Goal: Check status

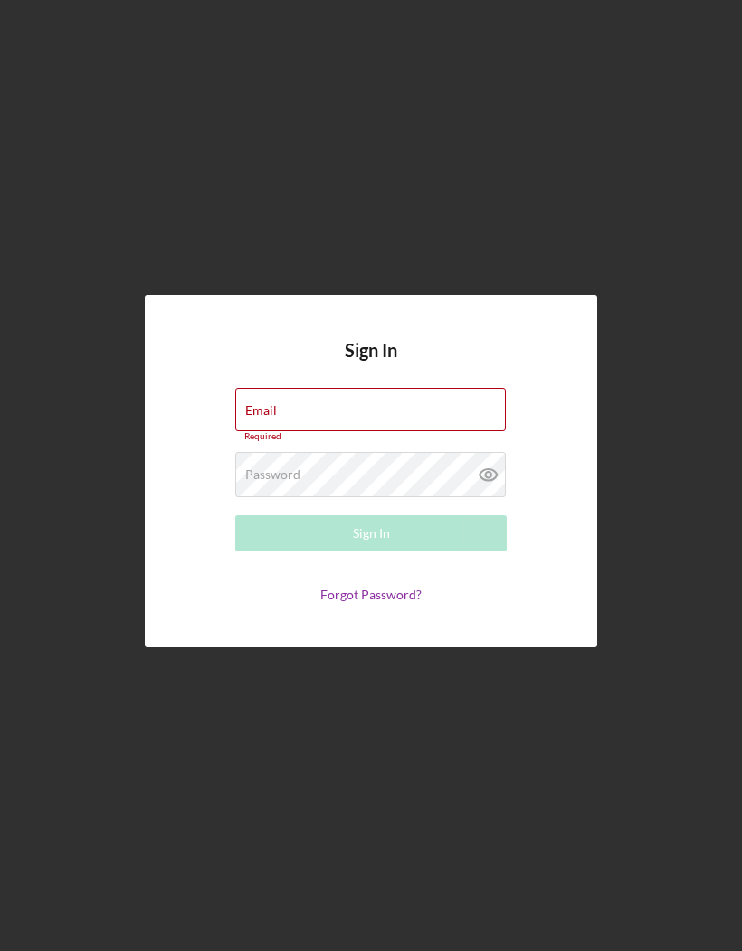
type input "[EMAIL_ADDRESS][DOMAIN_NAME]"
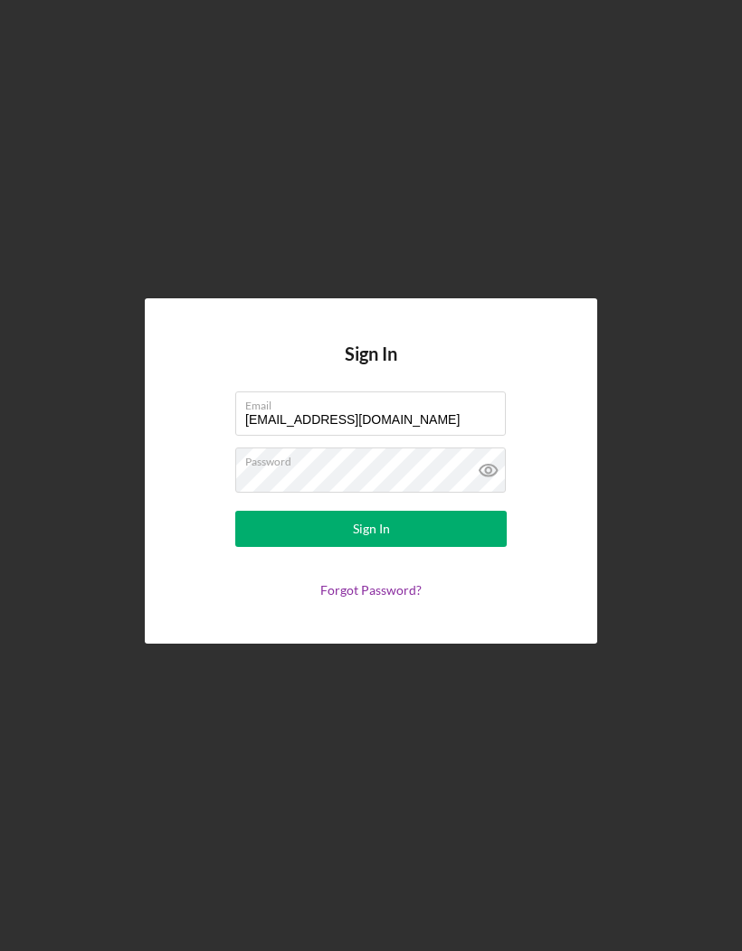
click at [444, 547] on button "Sign In" at bounding box center [370, 529] width 271 height 36
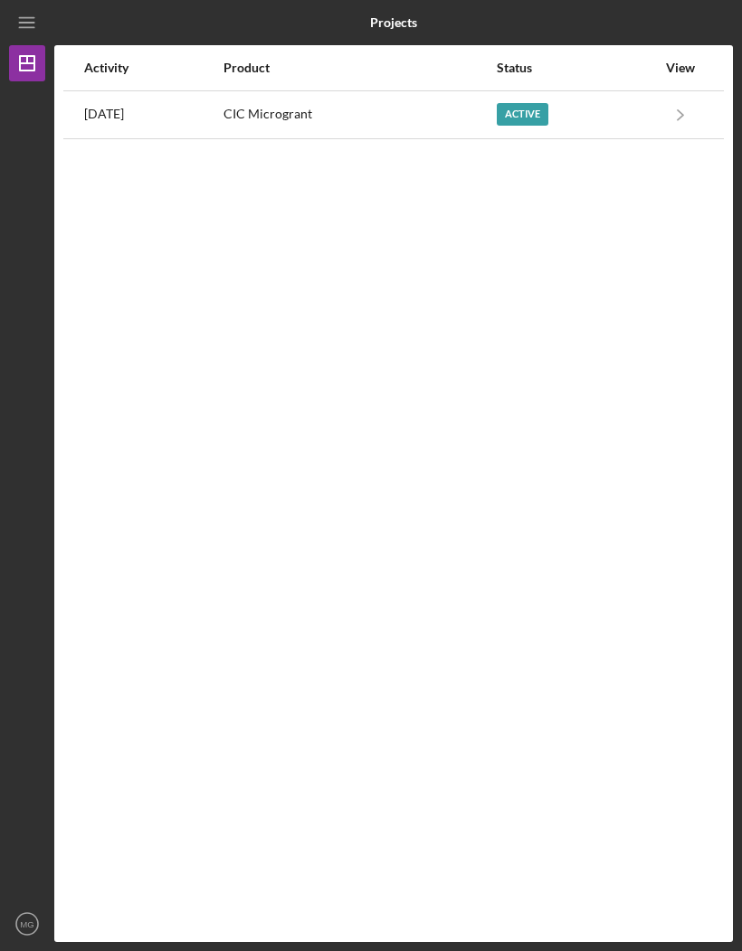
click at [684, 109] on icon "Icon/Navigate" at bounding box center [680, 114] width 41 height 41
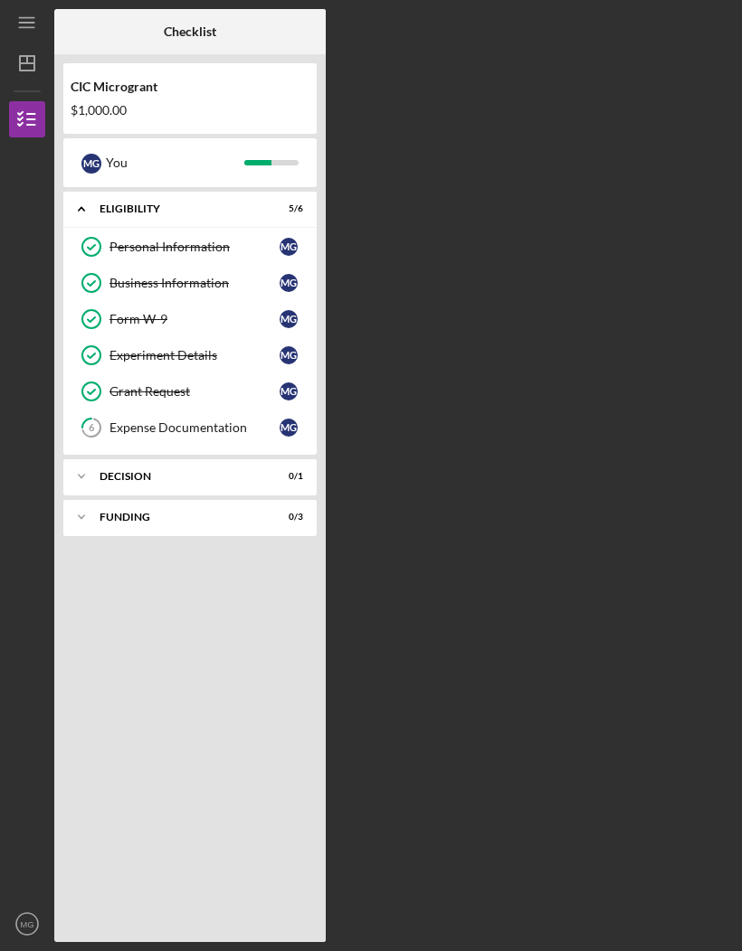
click at [74, 480] on icon "Icon/Expander" at bounding box center [81, 477] width 36 height 36
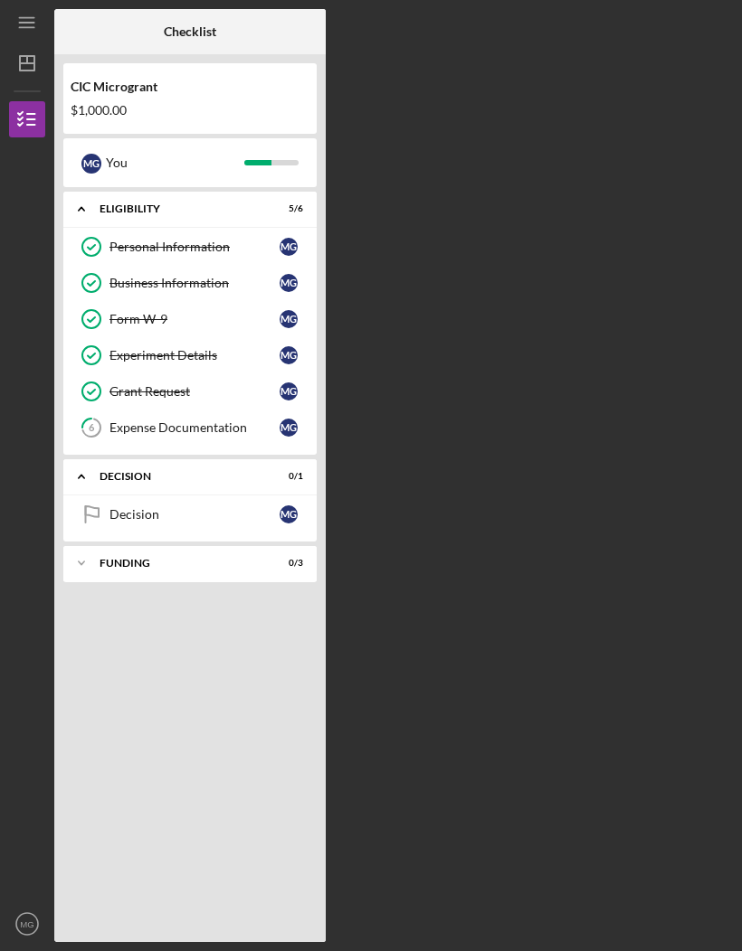
click at [98, 474] on icon "Icon/Expander" at bounding box center [81, 477] width 36 height 36
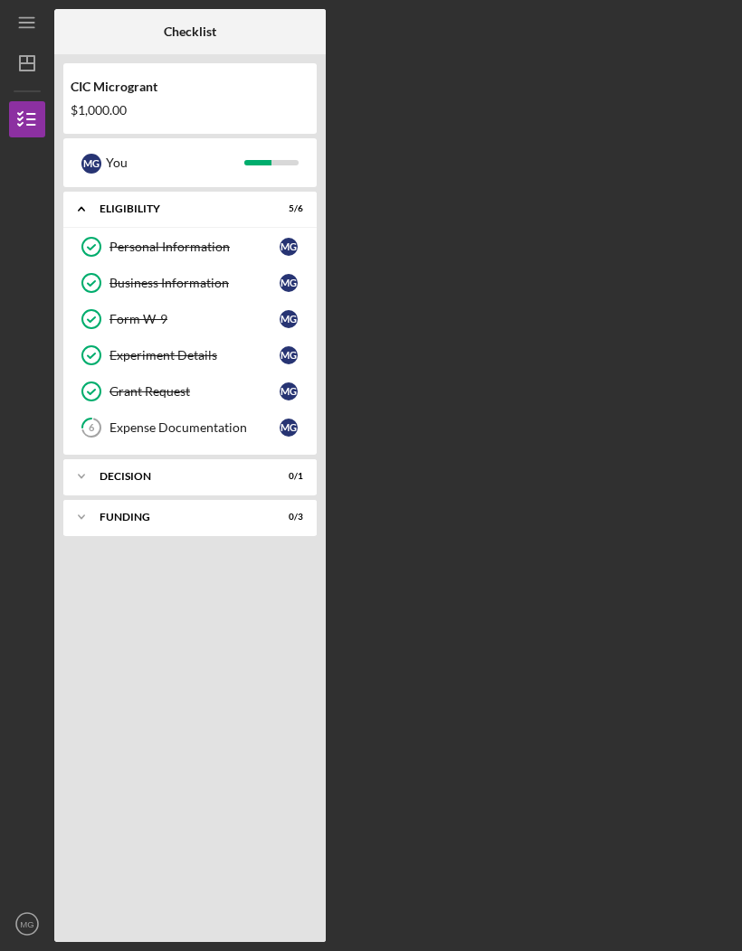
click at [100, 513] on div "FUNDING" at bounding box center [178, 517] width 158 height 11
